Goal: Book appointment/travel/reservation

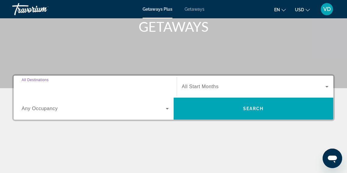
click at [66, 88] on input "Destination All Destinations" at bounding box center [95, 86] width 147 height 7
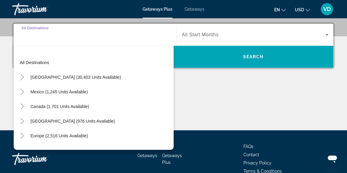
scroll to position [149, 0]
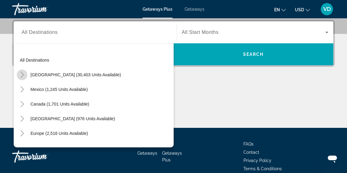
click at [22, 75] on icon "Toggle United States (30,403 units available)" at bounding box center [22, 75] width 6 height 6
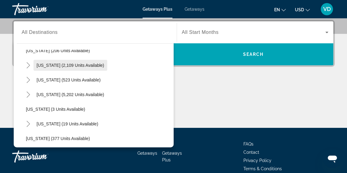
scroll to position [54, 0]
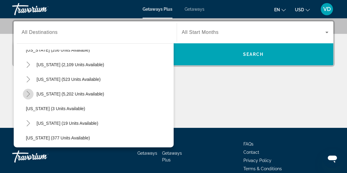
click at [30, 93] on icon "Toggle Florida (5,202 units available)" at bounding box center [28, 94] width 6 height 6
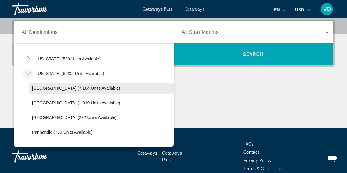
scroll to position [75, 0]
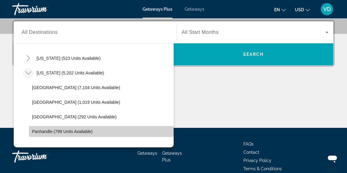
click at [40, 129] on span "Panhandle (799 units available)" at bounding box center [62, 131] width 61 height 5
type input "**********"
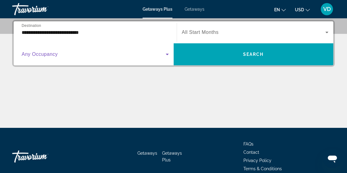
click at [166, 54] on icon "Search widget" at bounding box center [166, 54] width 7 height 7
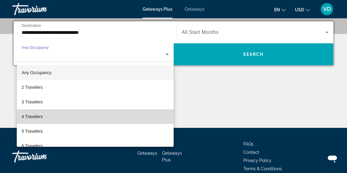
click at [111, 114] on mat-option "4 Travelers" at bounding box center [95, 116] width 157 height 15
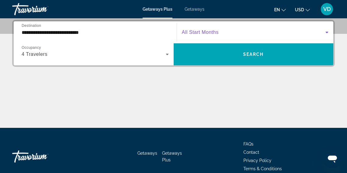
click at [326, 31] on icon "Search widget" at bounding box center [326, 32] width 7 height 7
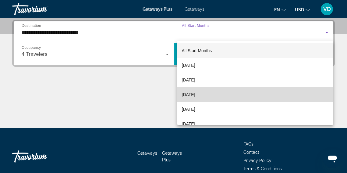
click at [266, 92] on mat-option "November 2025" at bounding box center [255, 94] width 156 height 15
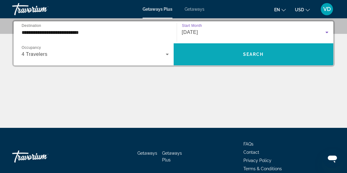
click at [270, 56] on span "Search widget" at bounding box center [253, 54] width 160 height 15
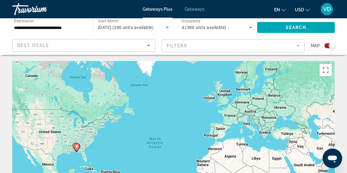
click at [193, 9] on span "Getaways" at bounding box center [194, 9] width 20 height 5
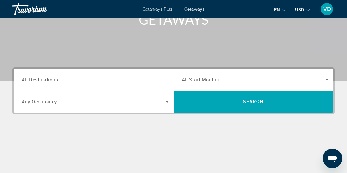
scroll to position [103, 0]
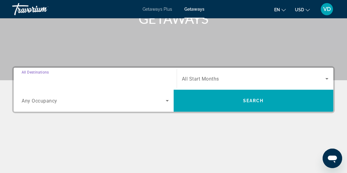
click at [75, 78] on input "Destination All Destinations" at bounding box center [95, 78] width 147 height 7
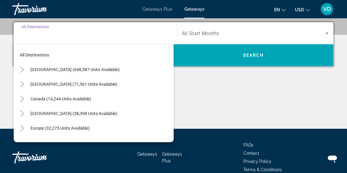
scroll to position [149, 0]
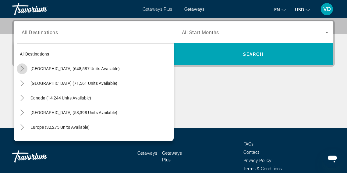
click at [23, 68] on icon "Toggle United States (648,587 units available)" at bounding box center [22, 68] width 6 height 6
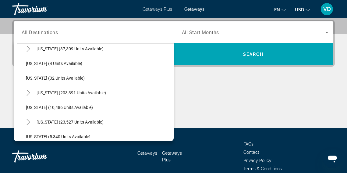
scroll to position [86, 0]
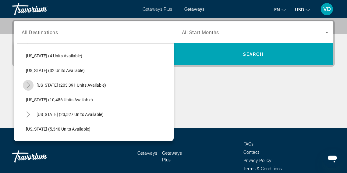
click at [30, 86] on icon "Toggle Florida (203,391 units available)" at bounding box center [28, 85] width 6 height 6
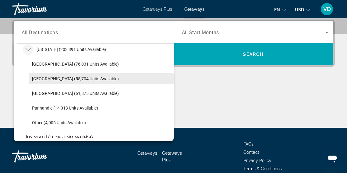
scroll to position [126, 0]
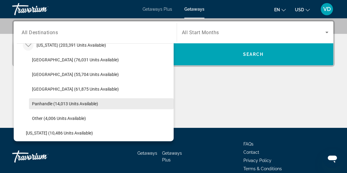
click at [41, 104] on span "Panhandle (14,013 units available)" at bounding box center [65, 103] width 66 height 5
type input "**********"
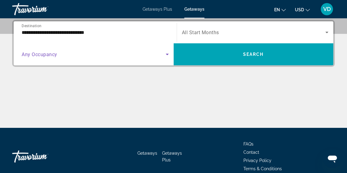
click at [169, 54] on icon "Search widget" at bounding box center [166, 54] width 7 height 7
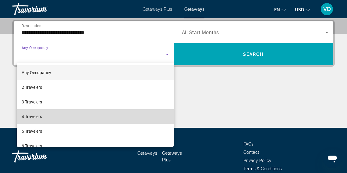
click at [136, 115] on mat-option "4 Travelers" at bounding box center [95, 116] width 157 height 15
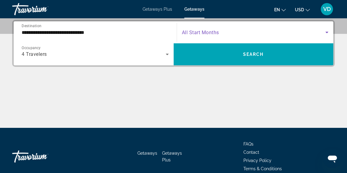
click at [327, 33] on icon "Search widget" at bounding box center [326, 32] width 7 height 7
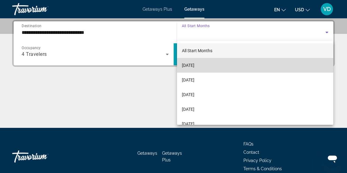
click at [254, 66] on mat-option "September 2025" at bounding box center [255, 65] width 156 height 15
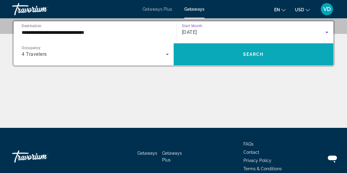
click at [251, 62] on span "Search widget" at bounding box center [253, 54] width 160 height 22
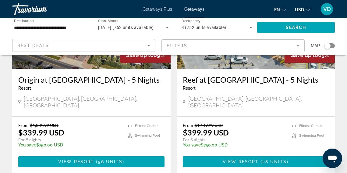
scroll to position [1222, 0]
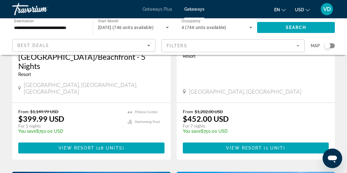
scroll to position [138, 0]
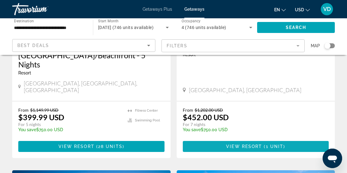
click at [255, 144] on span "View Resort" at bounding box center [244, 146] width 36 height 5
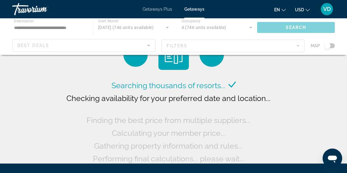
scroll to position [11, 0]
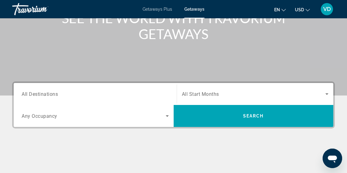
scroll to position [89, 0]
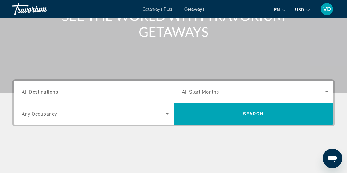
click at [96, 95] on input "Destination All Destinations" at bounding box center [95, 91] width 147 height 7
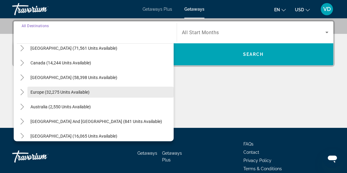
scroll to position [0, 0]
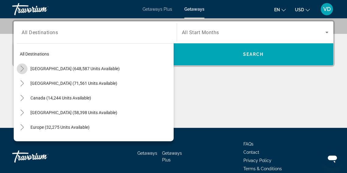
click at [24, 69] on icon "Toggle United States (648,587 units available)" at bounding box center [22, 68] width 6 height 6
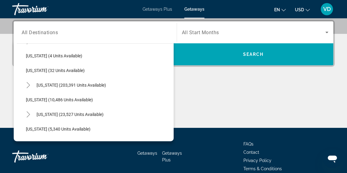
scroll to position [87, 0]
click at [28, 113] on icon "Toggle Hawaii (23,527 units available)" at bounding box center [28, 113] width 6 height 6
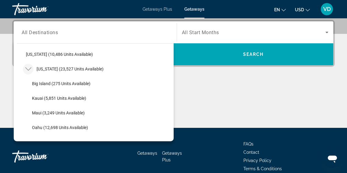
scroll to position [128, 0]
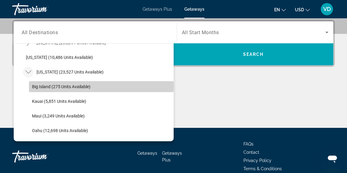
click at [63, 86] on span "Big Island (275 units available)" at bounding box center [61, 86] width 58 height 5
type input "**********"
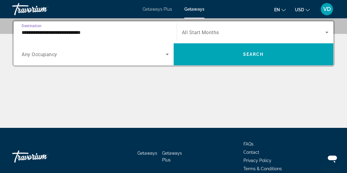
click at [166, 52] on icon "Search widget" at bounding box center [166, 54] width 7 height 7
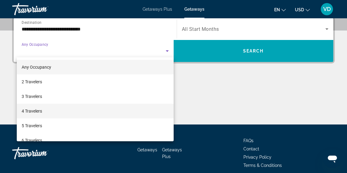
scroll to position [150, 0]
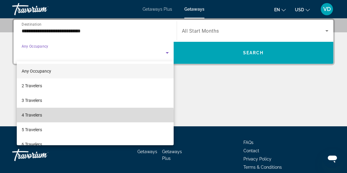
click at [84, 117] on mat-option "4 Travelers" at bounding box center [95, 114] width 157 height 15
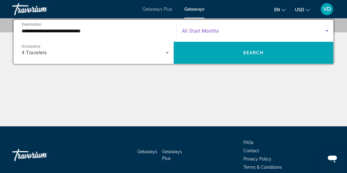
click at [325, 30] on icon "Search widget" at bounding box center [326, 30] width 7 height 7
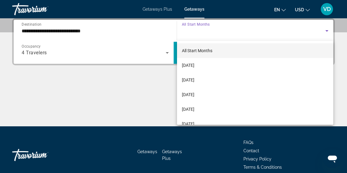
scroll to position [149, 0]
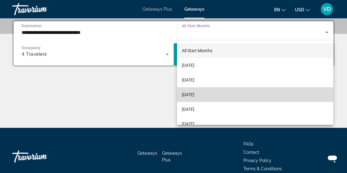
click at [247, 97] on mat-option "November 2025" at bounding box center [255, 94] width 156 height 15
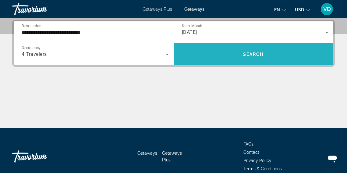
click at [249, 54] on span "Search" at bounding box center [253, 54] width 21 height 5
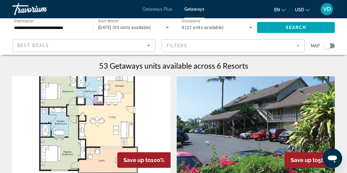
click at [37, 23] on div "**********" at bounding box center [49, 27] width 71 height 17
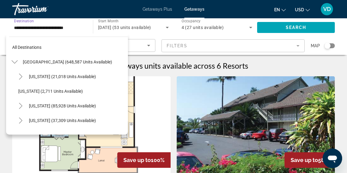
scroll to position [124, 0]
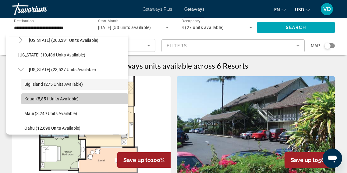
click at [27, 95] on span "Search widget" at bounding box center [74, 98] width 107 height 15
type input "**********"
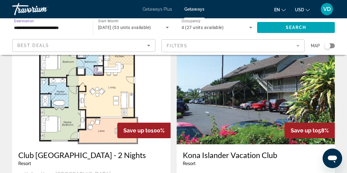
scroll to position [30, 0]
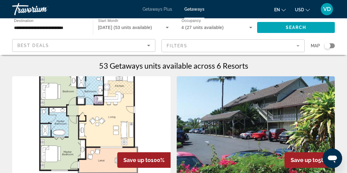
click at [32, 26] on input "**********" at bounding box center [49, 27] width 71 height 7
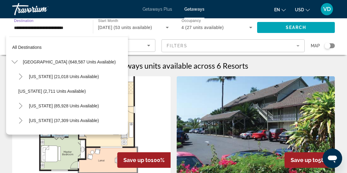
scroll to position [124, 0]
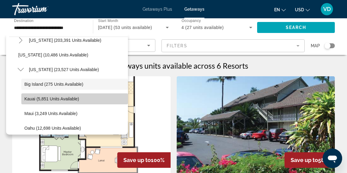
click at [30, 97] on span "Kauai (5,851 units available)" at bounding box center [51, 98] width 55 height 5
type input "**********"
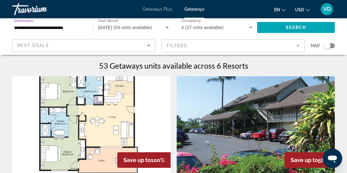
click at [44, 26] on input "**********" at bounding box center [49, 27] width 71 height 7
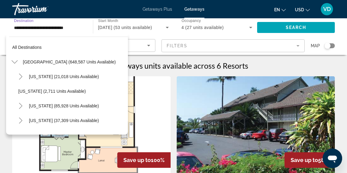
scroll to position [124, 0]
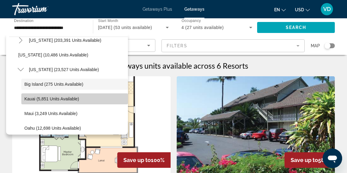
click at [28, 97] on span "Kauai (5,851 units available)" at bounding box center [51, 98] width 55 height 5
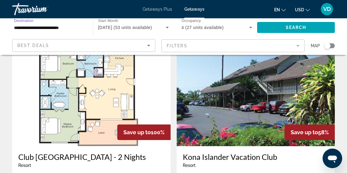
scroll to position [0, 0]
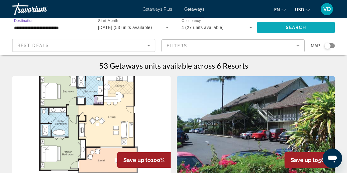
click at [275, 26] on span "Search widget" at bounding box center [296, 27] width 78 height 15
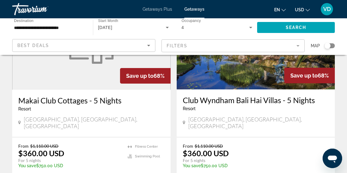
scroll to position [68, 0]
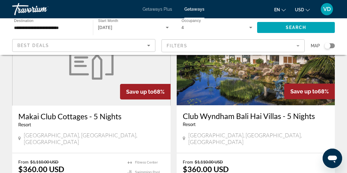
click at [30, 26] on input "**********" at bounding box center [49, 27] width 71 height 7
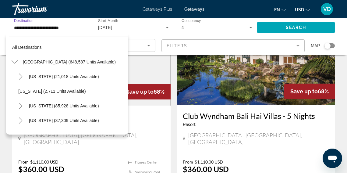
scroll to position [138, 0]
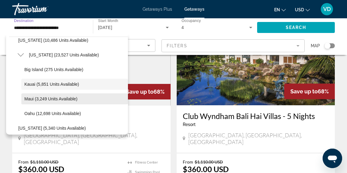
click at [35, 97] on span "Maui (3,249 units available)" at bounding box center [50, 98] width 53 height 5
type input "**********"
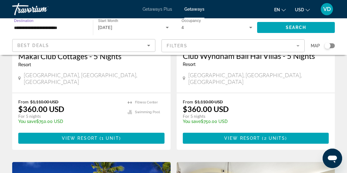
scroll to position [129, 0]
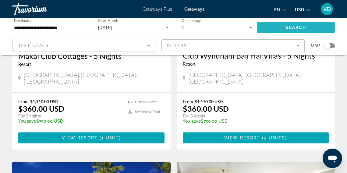
click at [294, 27] on span "Search" at bounding box center [295, 27] width 21 height 5
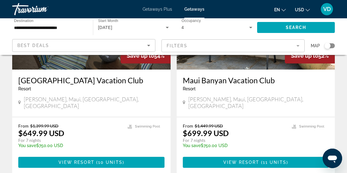
scroll to position [103, 0]
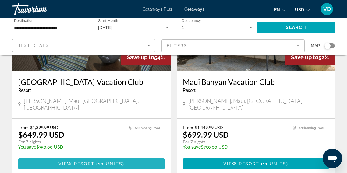
click at [88, 161] on span "View Resort" at bounding box center [76, 163] width 36 height 5
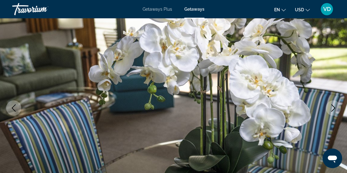
scroll to position [56, 0]
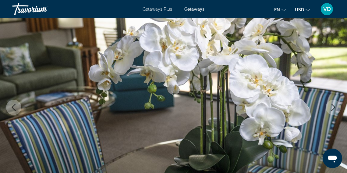
click at [331, 106] on icon "Next image" at bounding box center [332, 106] width 7 height 7
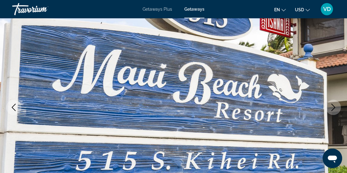
click at [333, 106] on icon "Next image" at bounding box center [333, 106] width 4 height 7
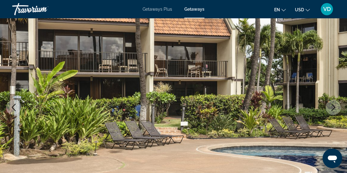
click at [333, 106] on icon "Next image" at bounding box center [333, 106] width 4 height 7
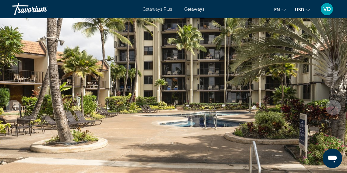
click at [333, 106] on icon "Next image" at bounding box center [333, 106] width 4 height 7
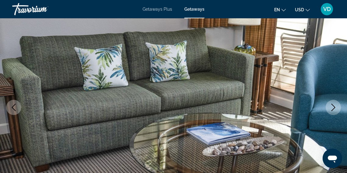
click at [333, 106] on icon "Next image" at bounding box center [333, 106] width 4 height 7
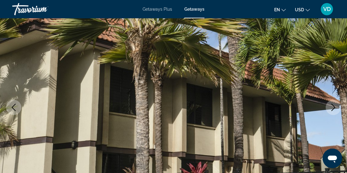
click at [333, 106] on icon "Next image" at bounding box center [333, 106] width 4 height 7
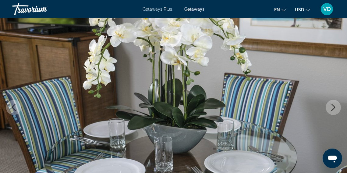
click at [333, 106] on icon "Next image" at bounding box center [333, 106] width 4 height 7
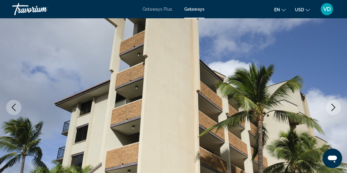
click at [333, 106] on icon "Next image" at bounding box center [333, 106] width 4 height 7
